Goal: Information Seeking & Learning: Learn about a topic

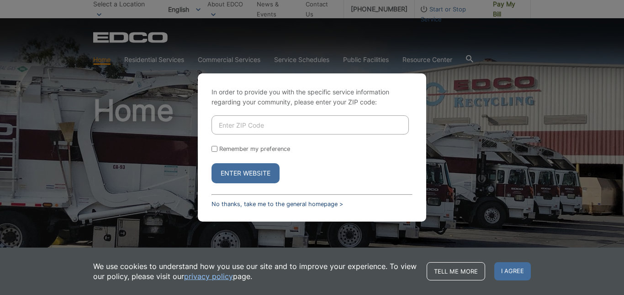
click at [228, 203] on link "No thanks, take me to the general homepage >" at bounding box center [277, 204] width 132 height 7
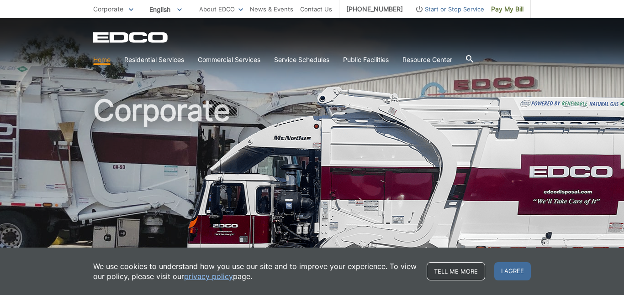
click at [478, 270] on link "Tell me more" at bounding box center [456, 272] width 58 height 18
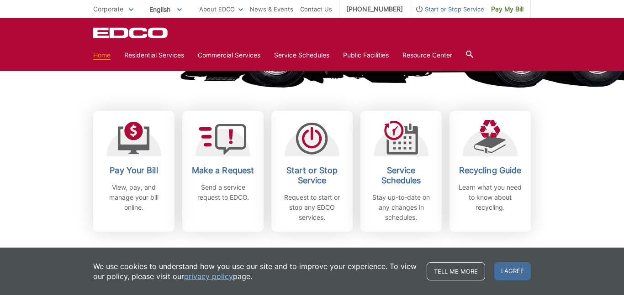
scroll to position [227, 0]
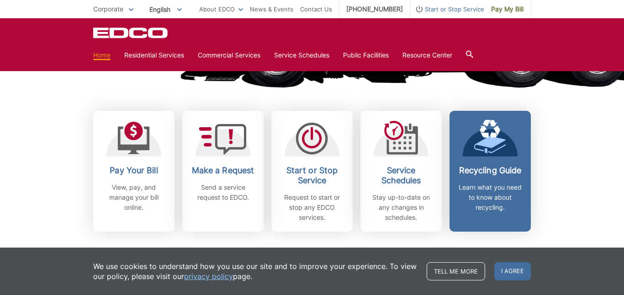
click at [515, 121] on div at bounding box center [490, 138] width 55 height 37
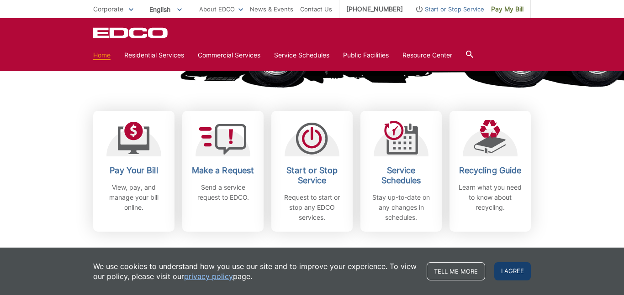
click at [514, 275] on span "I agree" at bounding box center [512, 272] width 37 height 18
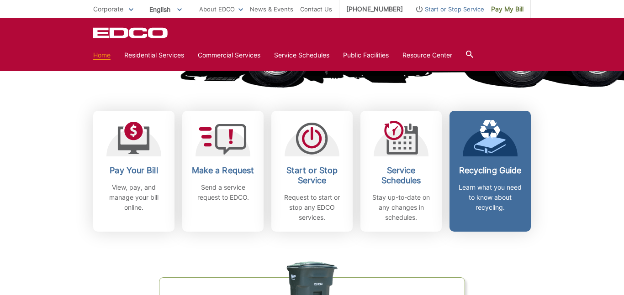
click at [506, 155] on div at bounding box center [490, 138] width 55 height 37
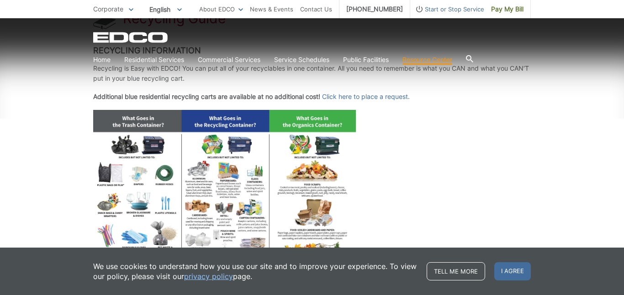
scroll to position [205, 0]
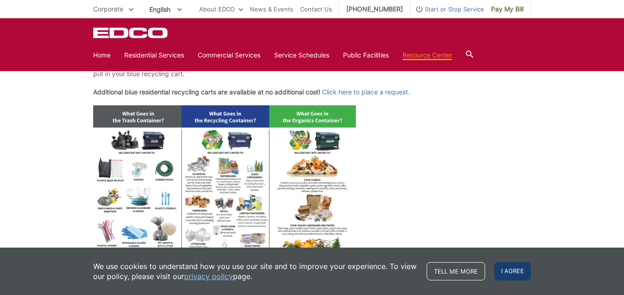
click at [523, 269] on span "I agree" at bounding box center [512, 272] width 37 height 18
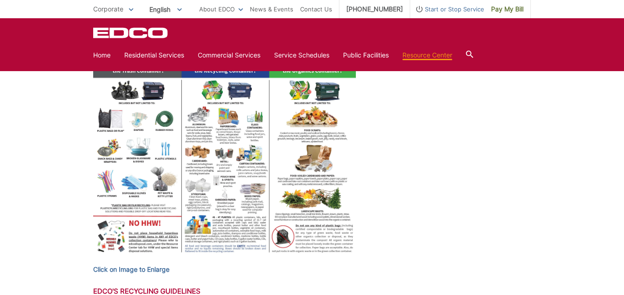
scroll to position [0, 0]
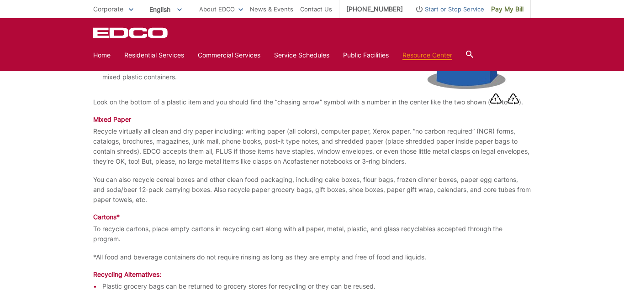
scroll to position [806, 0]
